Goal: Task Accomplishment & Management: Use online tool/utility

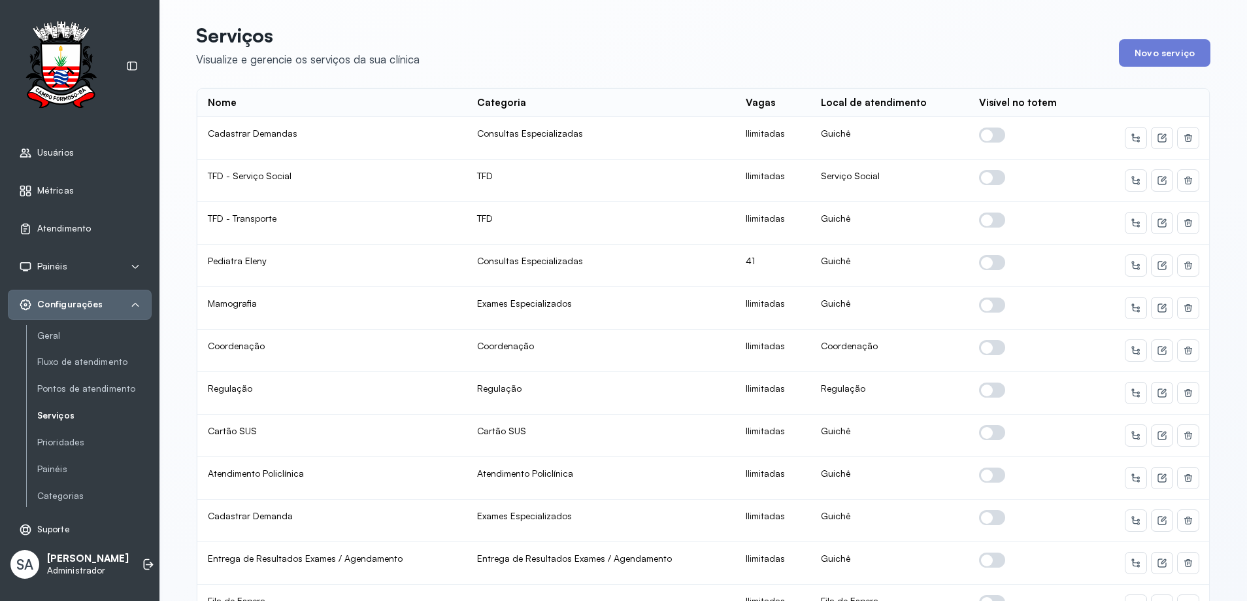
click at [56, 220] on div "Atendimento" at bounding box center [80, 229] width 144 height 30
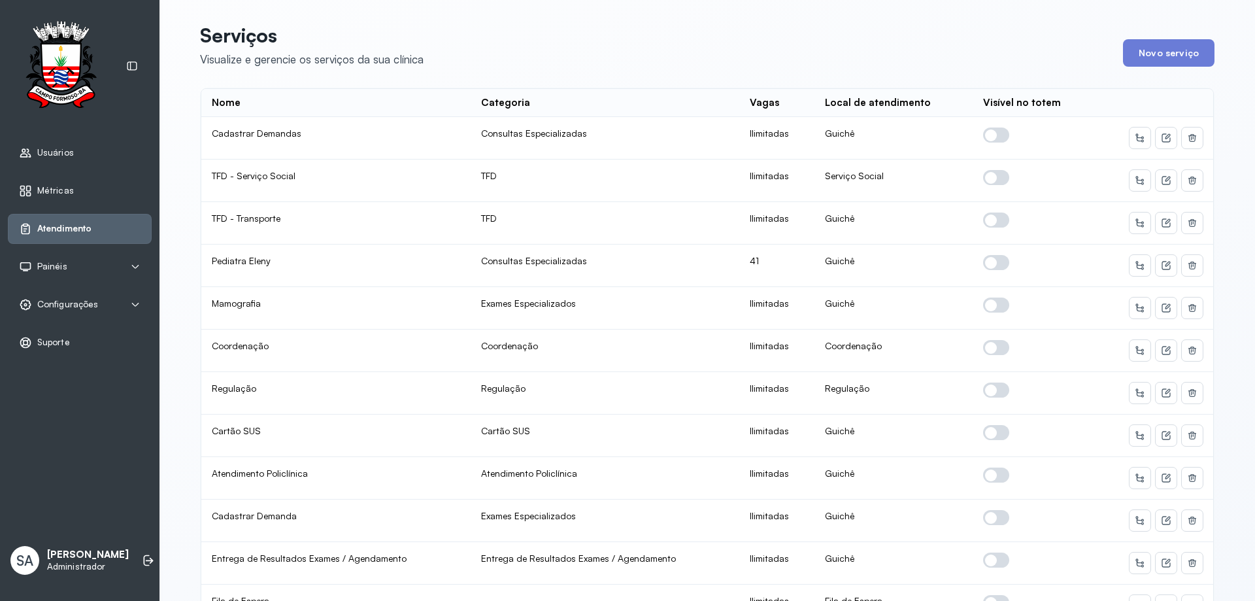
click at [70, 230] on span "Atendimento" at bounding box center [64, 228] width 54 height 11
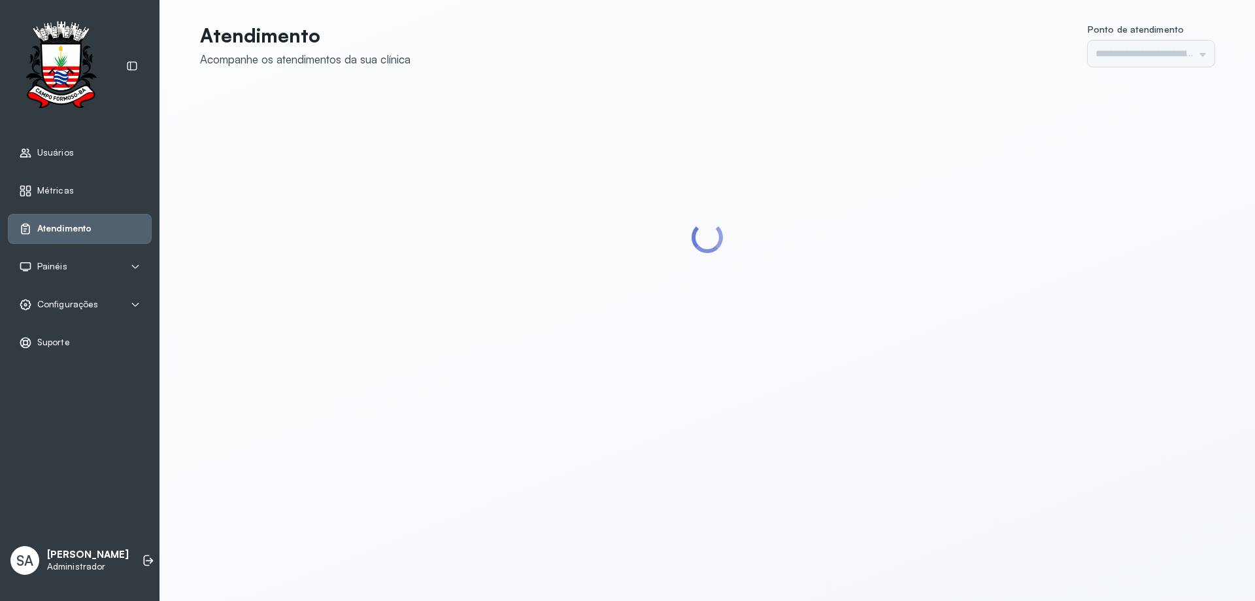
type input "******"
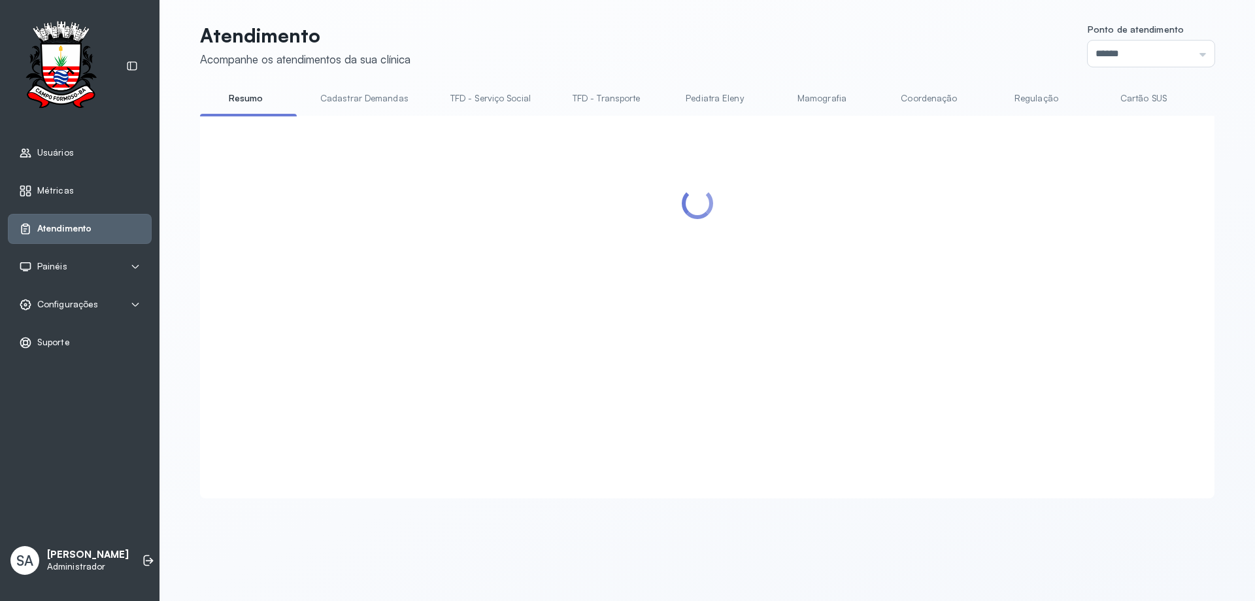
click at [907, 97] on link "Coordenação" at bounding box center [929, 99] width 92 height 22
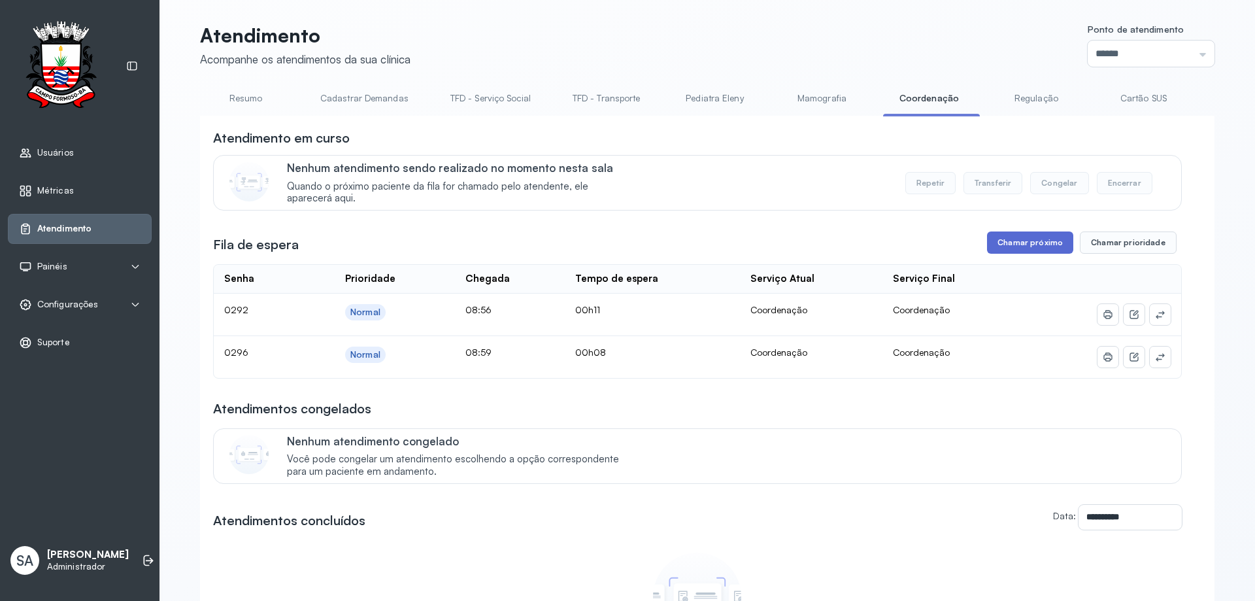
click at [1051, 242] on button "Chamar próximo" at bounding box center [1030, 242] width 86 height 22
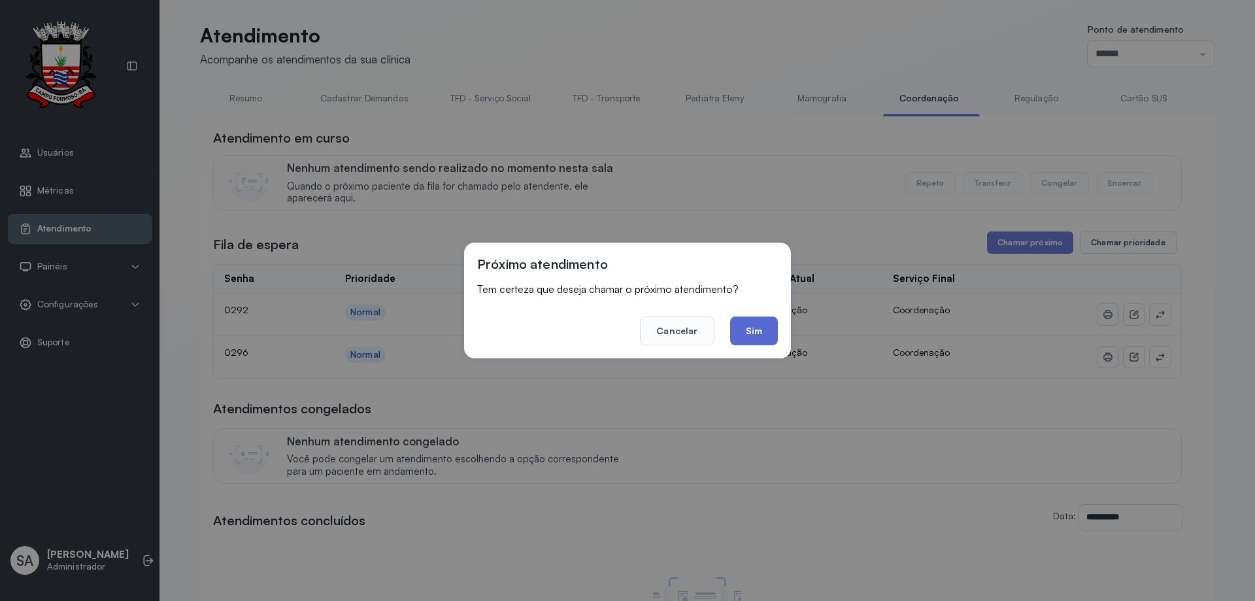
click at [755, 326] on button "Sim" at bounding box center [754, 330] width 48 height 29
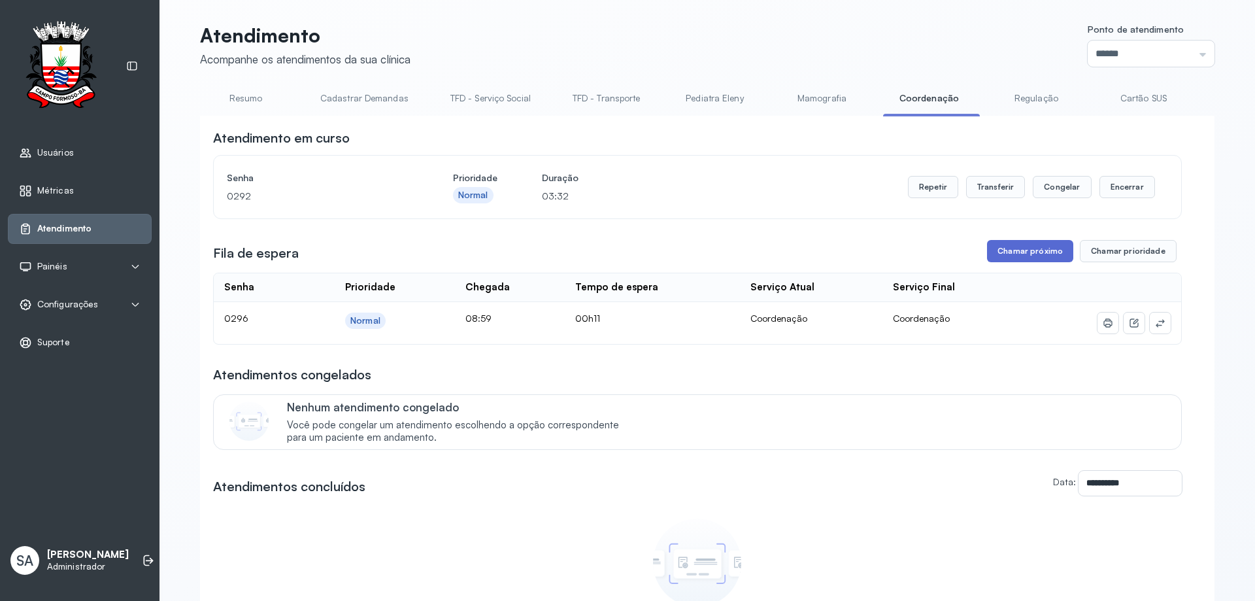
click at [1021, 253] on button "Chamar próximo" at bounding box center [1030, 251] width 86 height 22
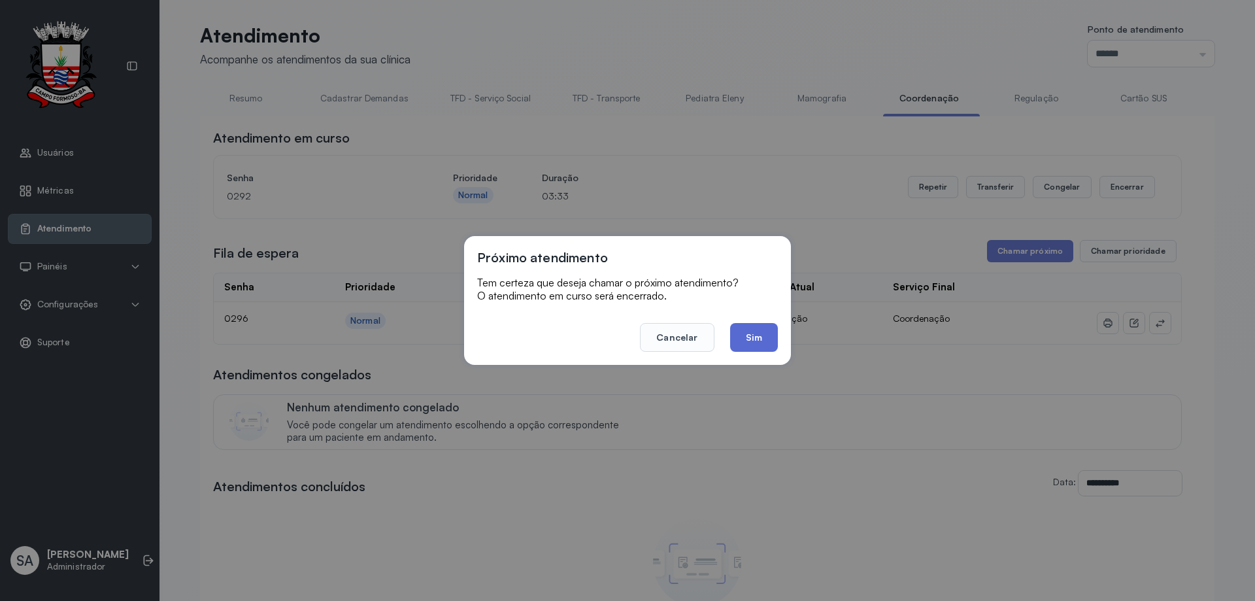
click at [752, 337] on button "Sim" at bounding box center [754, 337] width 48 height 29
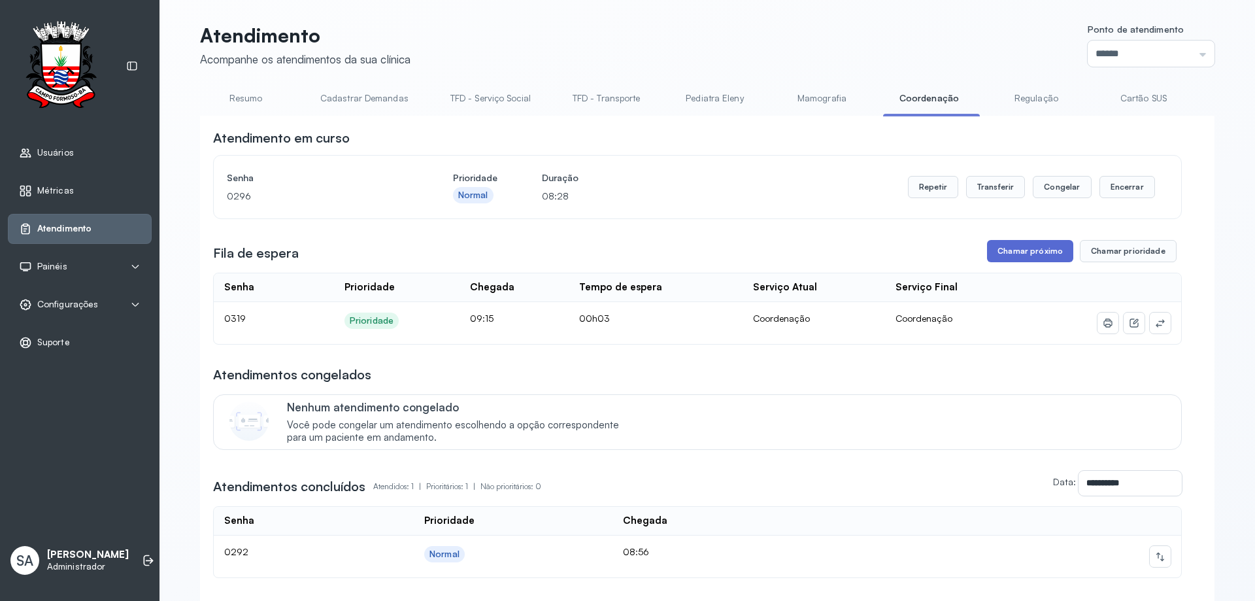
click at [1002, 249] on button "Chamar próximo" at bounding box center [1030, 251] width 86 height 22
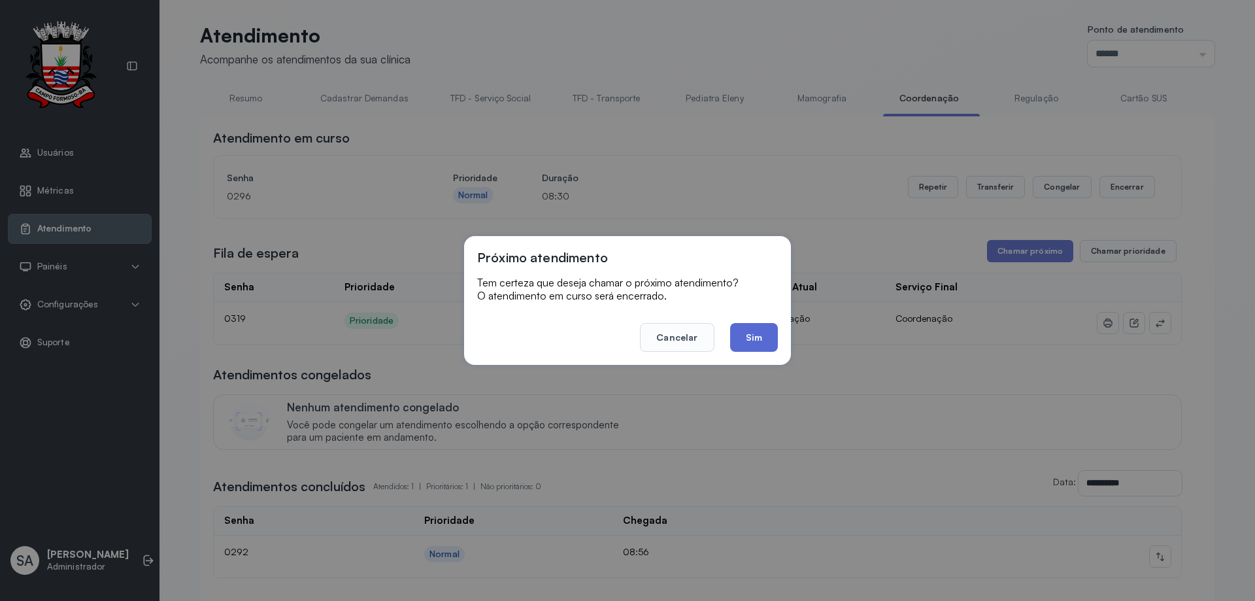
click at [767, 330] on button "Sim" at bounding box center [754, 337] width 48 height 29
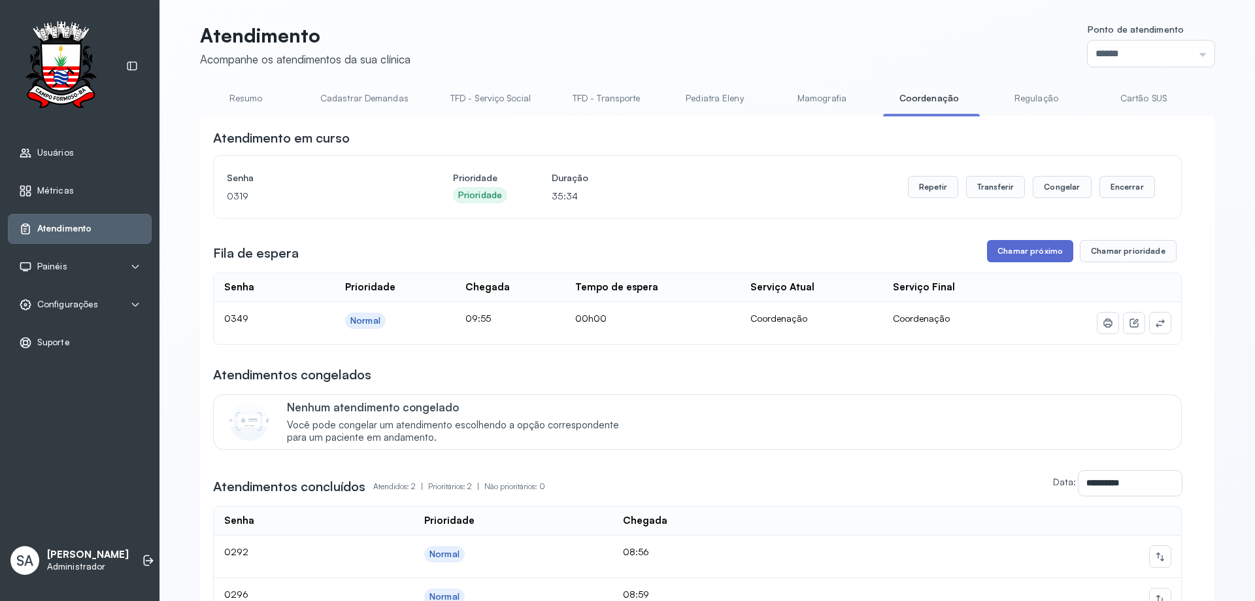
click at [990, 253] on button "Chamar próximo" at bounding box center [1030, 251] width 86 height 22
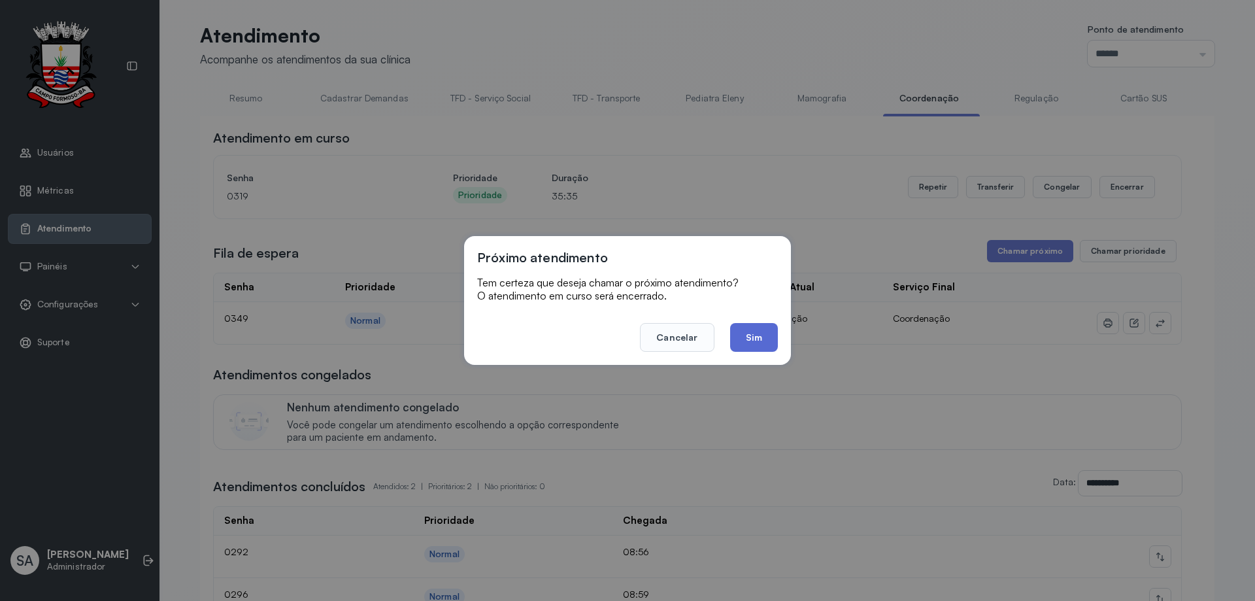
click at [762, 339] on button "Sim" at bounding box center [754, 337] width 48 height 29
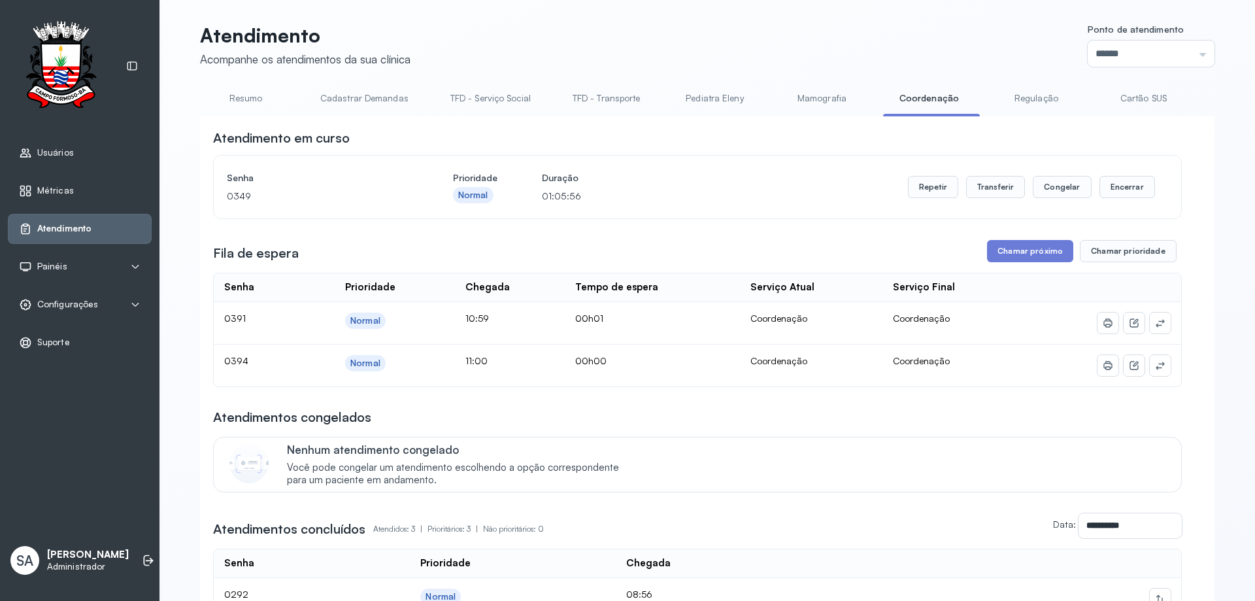
click at [997, 242] on div "**********" at bounding box center [697, 417] width 969 height 576
click at [1001, 252] on button "Chamar próximo" at bounding box center [1030, 251] width 86 height 22
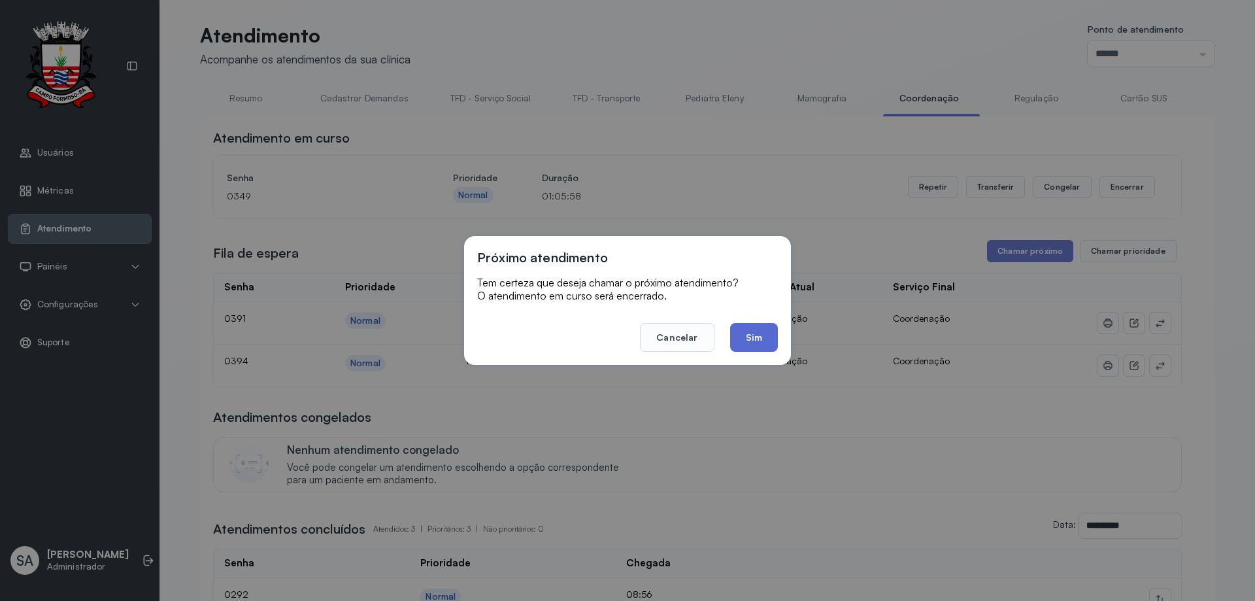
click at [766, 339] on button "Sim" at bounding box center [754, 337] width 48 height 29
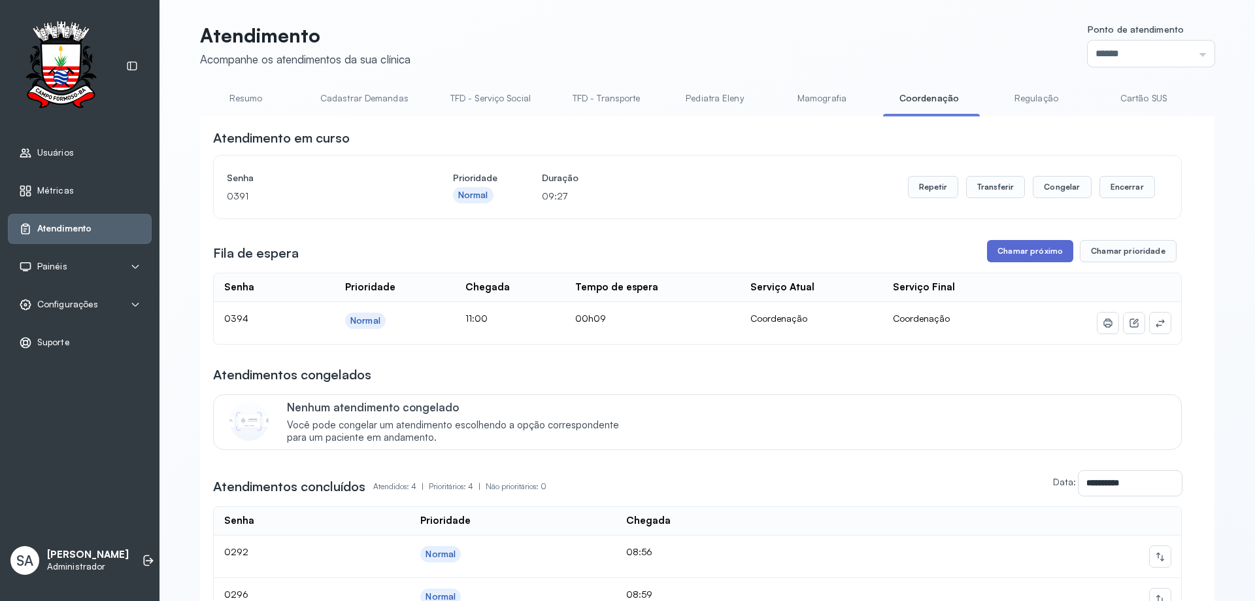
click at [1040, 247] on button "Chamar próximo" at bounding box center [1030, 251] width 86 height 22
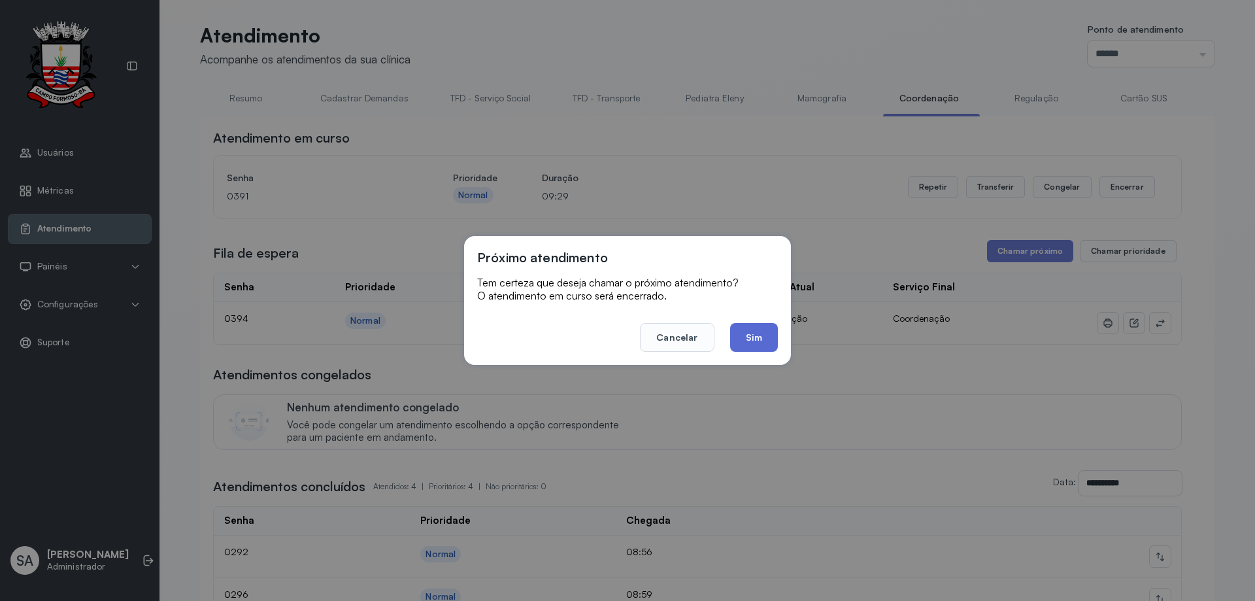
click at [745, 329] on button "Sim" at bounding box center [754, 337] width 48 height 29
